Goal: Information Seeking & Learning: Learn about a topic

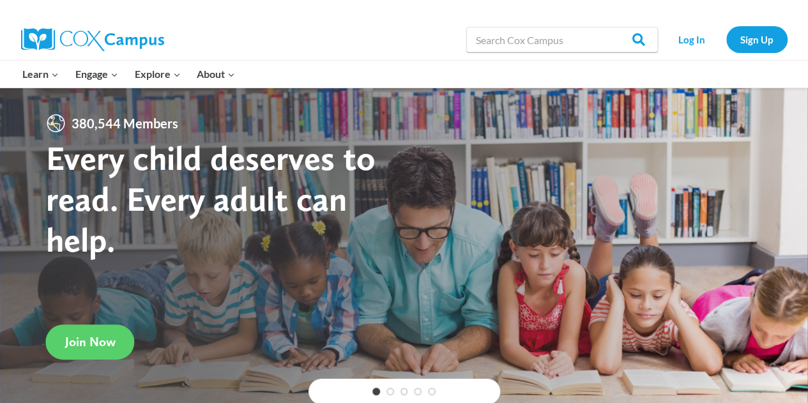
drag, startPoint x: 246, startPoint y: 102, endPoint x: 165, endPoint y: 142, distance: 90.8
click at [165, 142] on div "380,544 Members Every child deserves to read. Every adult can help. Join Now" at bounding box center [404, 261] width 808 height 349
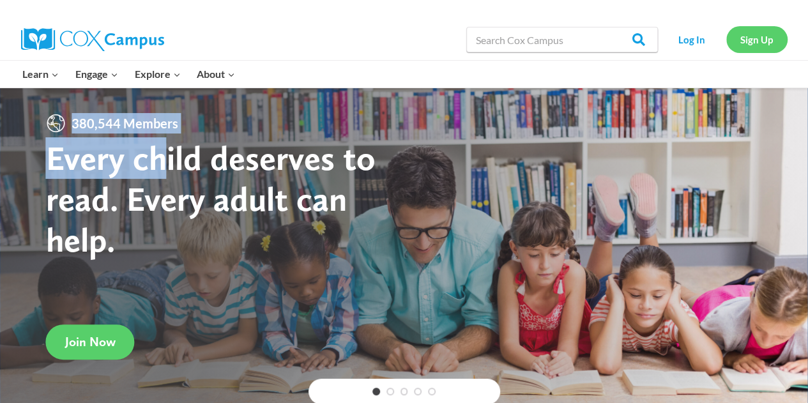
click at [757, 40] on link "Sign Up" at bounding box center [756, 39] width 61 height 26
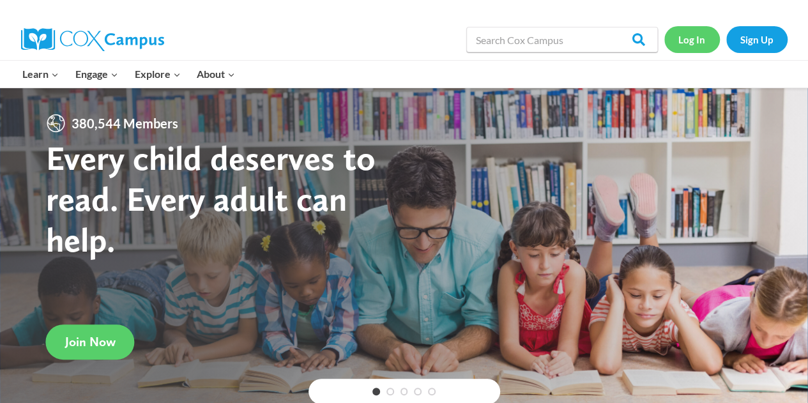
click at [692, 38] on link "Log In" at bounding box center [692, 39] width 56 height 26
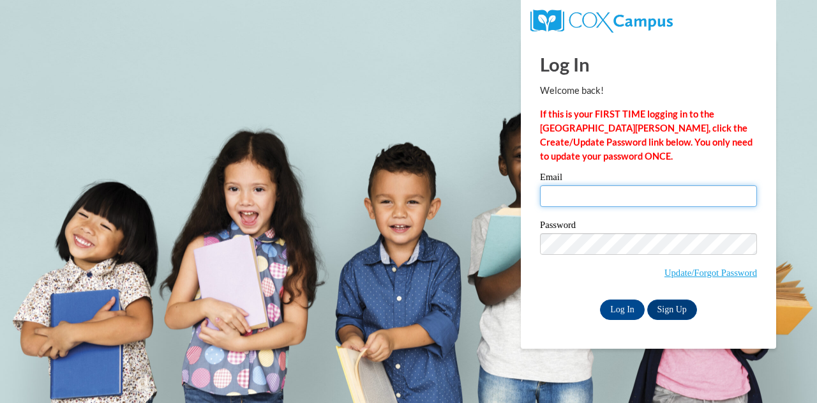
type input "[EMAIL_ADDRESS][DOMAIN_NAME]"
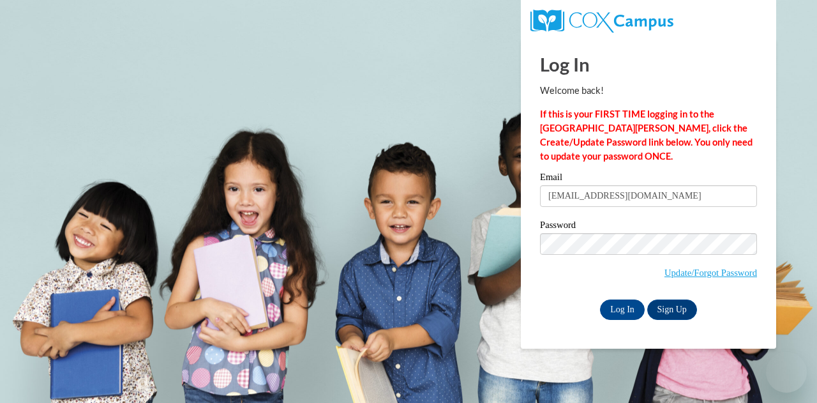
click at [590, 186] on input "[EMAIL_ADDRESS][DOMAIN_NAME]" at bounding box center [648, 196] width 217 height 22
click at [623, 312] on input "Log In" at bounding box center [622, 309] width 45 height 20
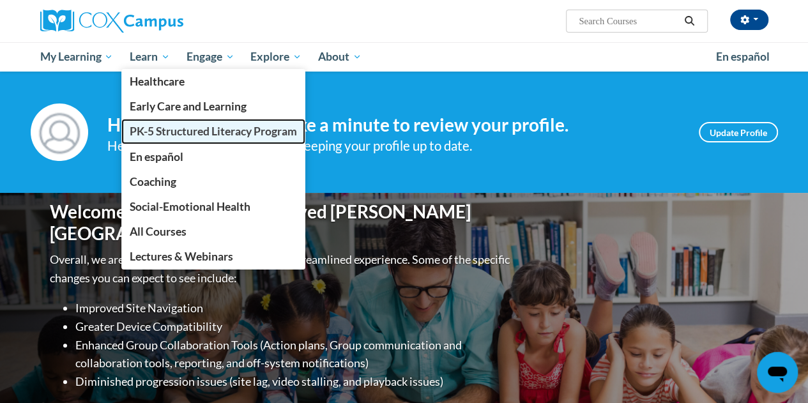
click at [194, 128] on span "PK-5 Structured Literacy Program" at bounding box center [213, 131] width 167 height 13
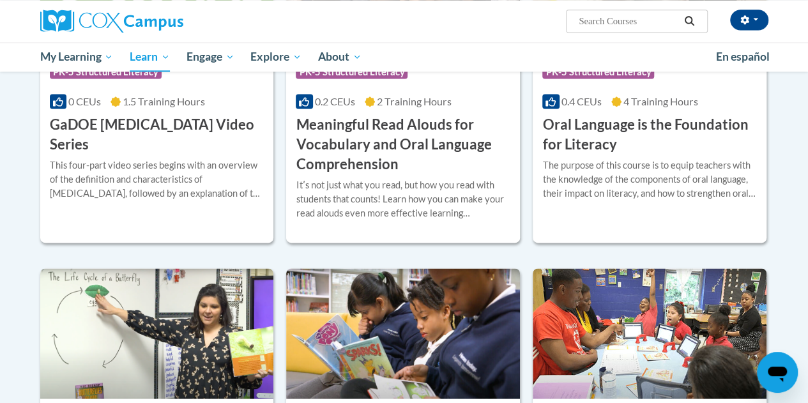
scroll to position [889, 0]
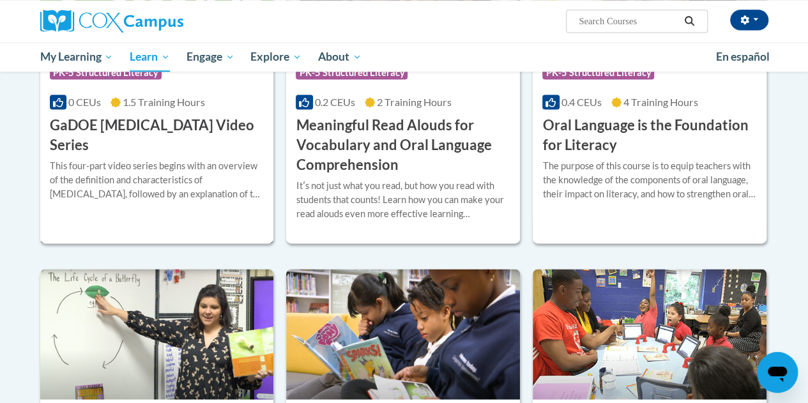
click at [194, 128] on h3 "GaDOE Dyslexia Video Series" at bounding box center [157, 136] width 215 height 40
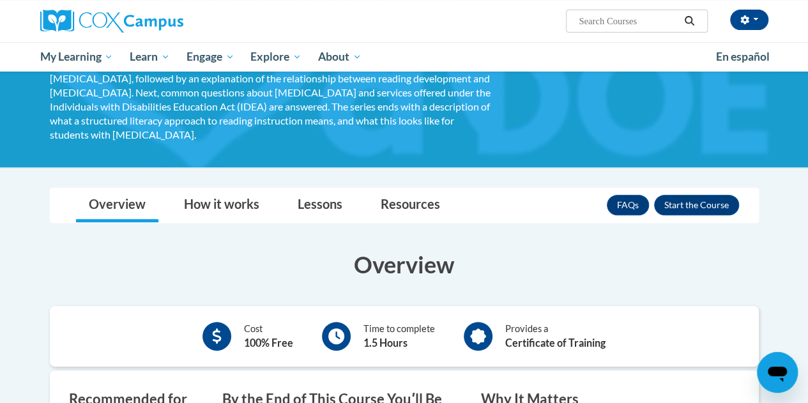
scroll to position [139, 0]
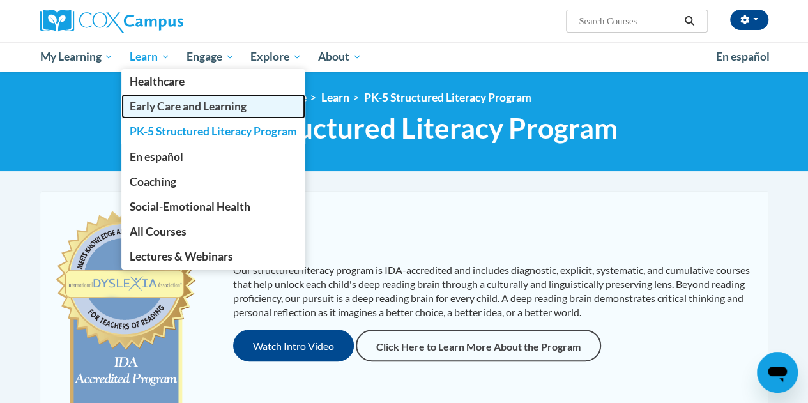
click at [204, 105] on span "Early Care and Learning" at bounding box center [188, 106] width 117 height 13
